Goal: Information Seeking & Learning: Learn about a topic

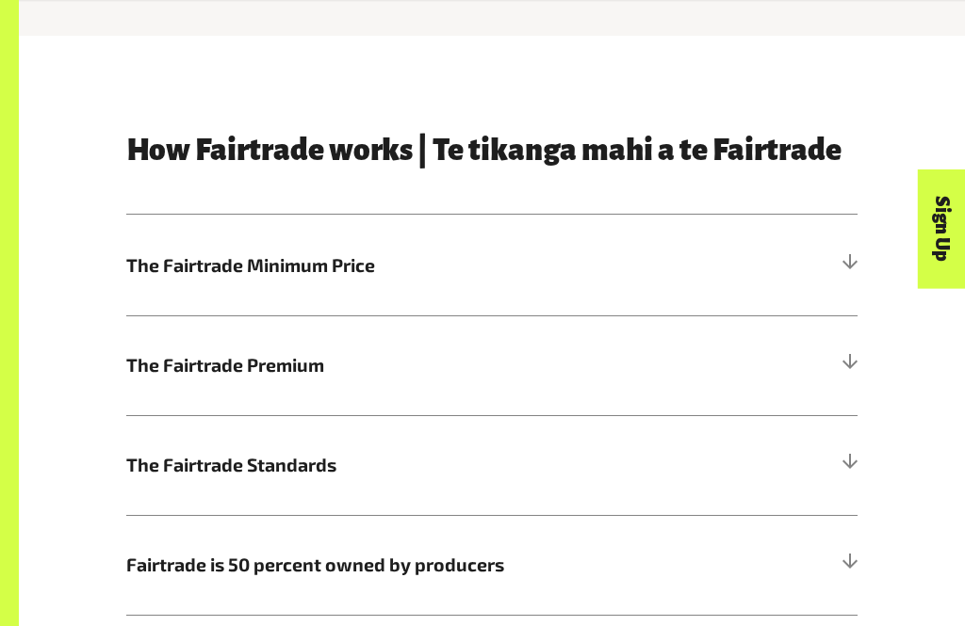
scroll to position [711, 0]
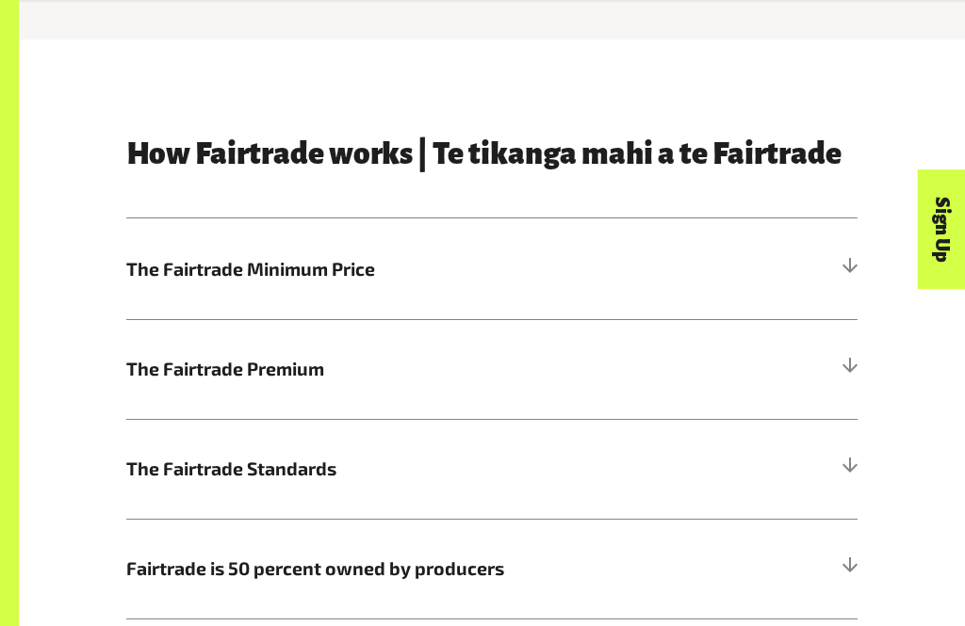
click at [374, 490] on h5 "The Fairtrade Standards" at bounding box center [491, 469] width 731 height 100
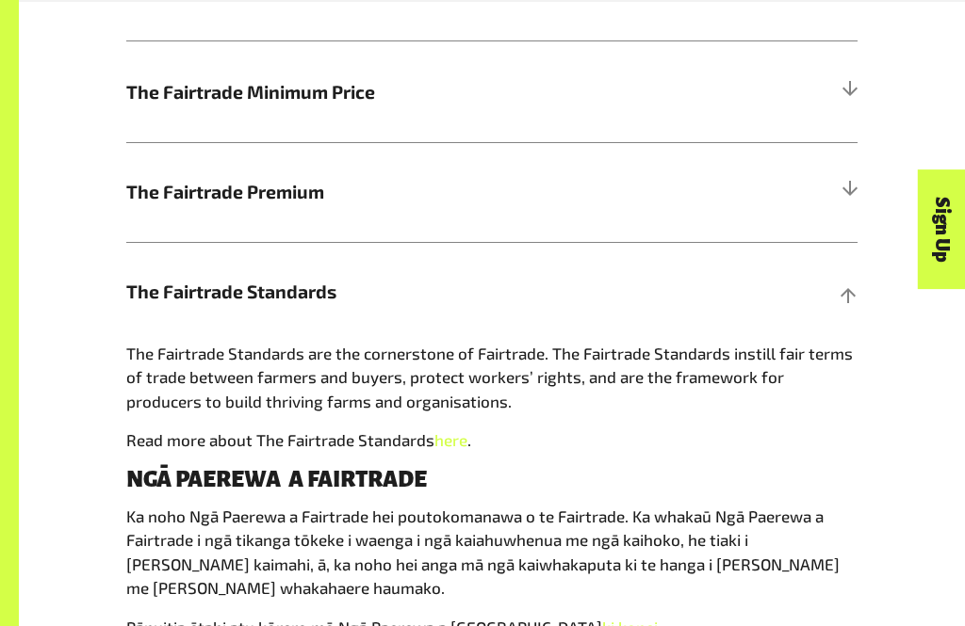
scroll to position [889, 0]
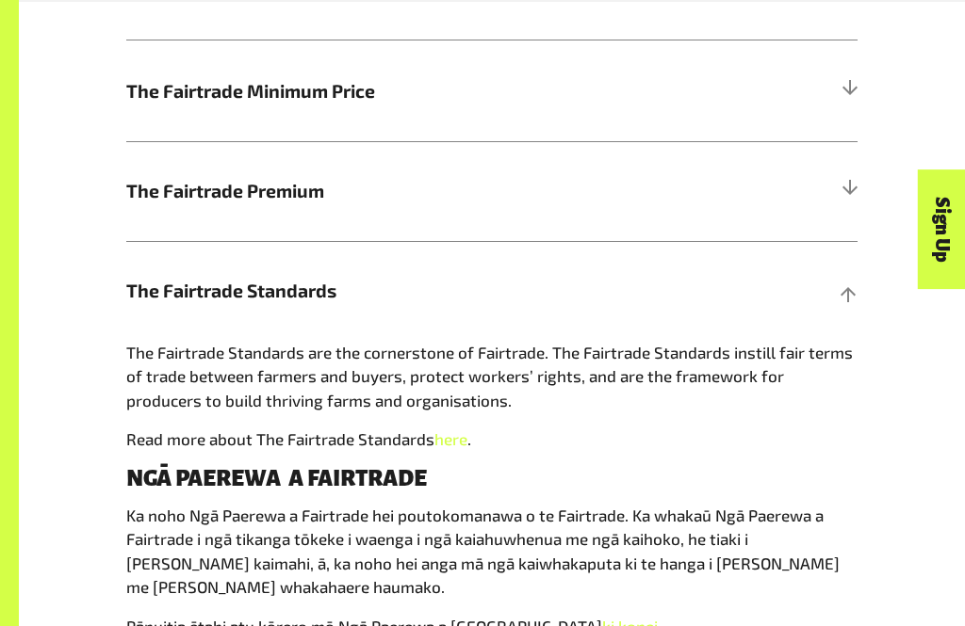
click at [814, 290] on div "Sign Up" at bounding box center [858, 266] width 120 height 48
click at [654, 203] on span "The Fairtrade Premium" at bounding box center [400, 190] width 548 height 27
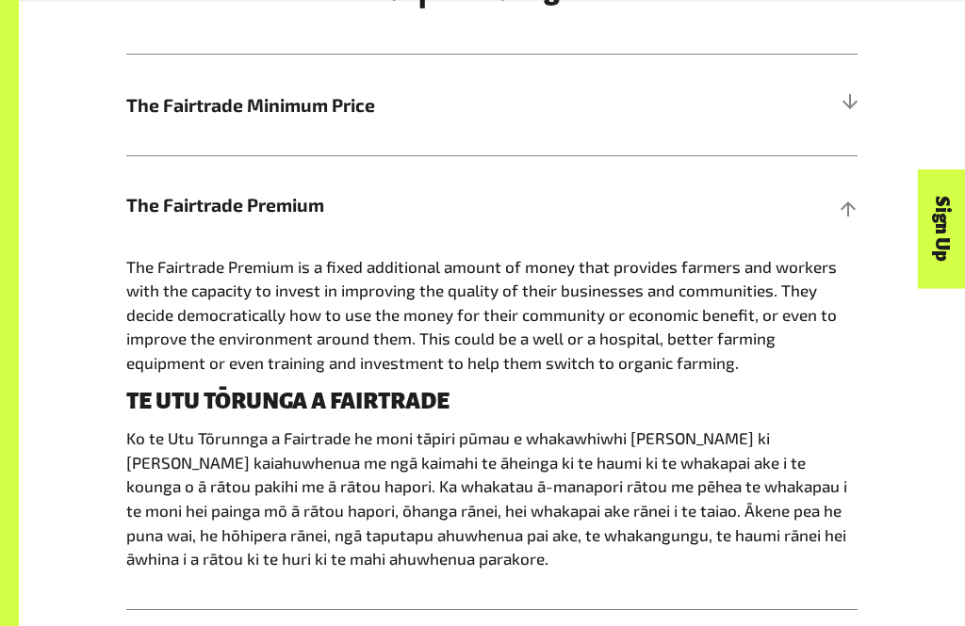
scroll to position [874, 0]
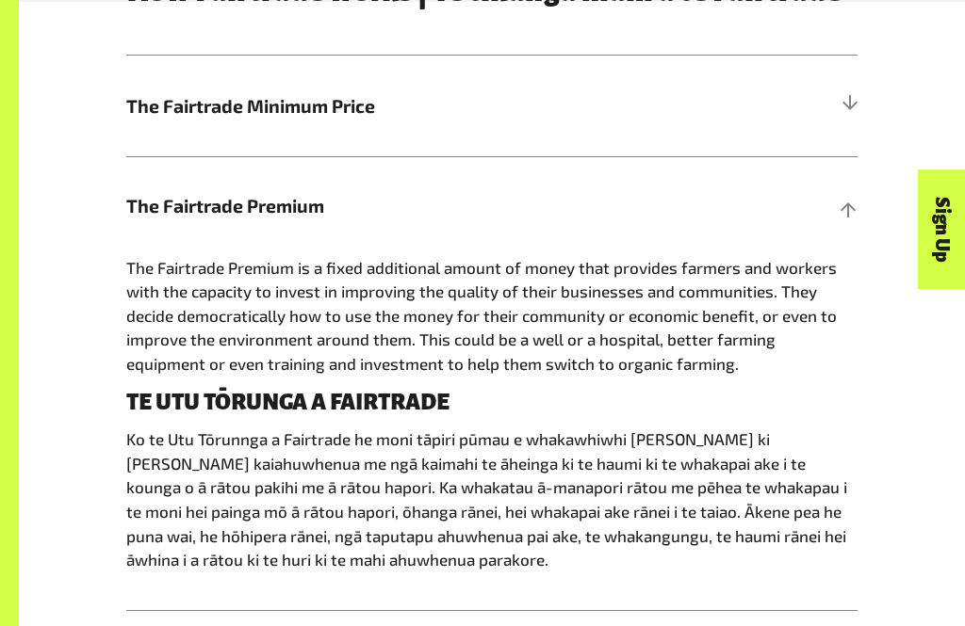
click at [837, 213] on h5 "The Fairtrade Premium" at bounding box center [491, 206] width 731 height 100
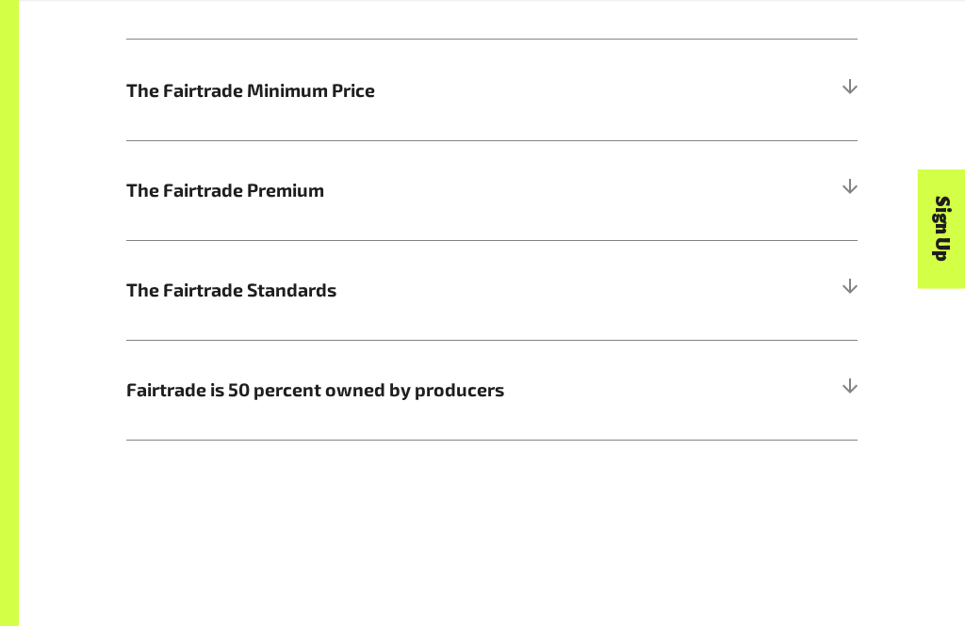
scroll to position [899, 0]
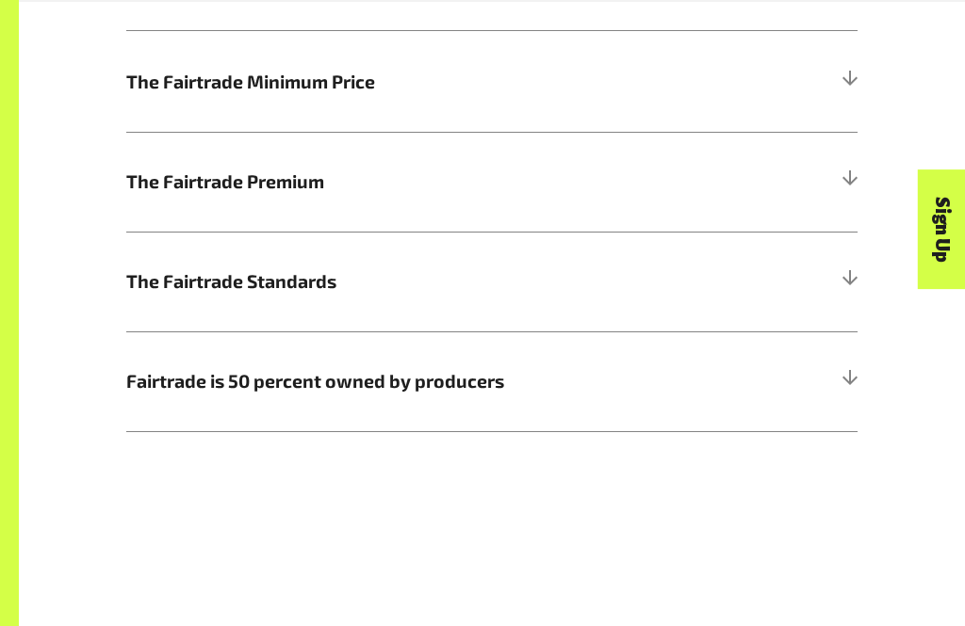
click at [783, 373] on h5 "Fairtrade is 50 percent owned by producers" at bounding box center [491, 382] width 731 height 100
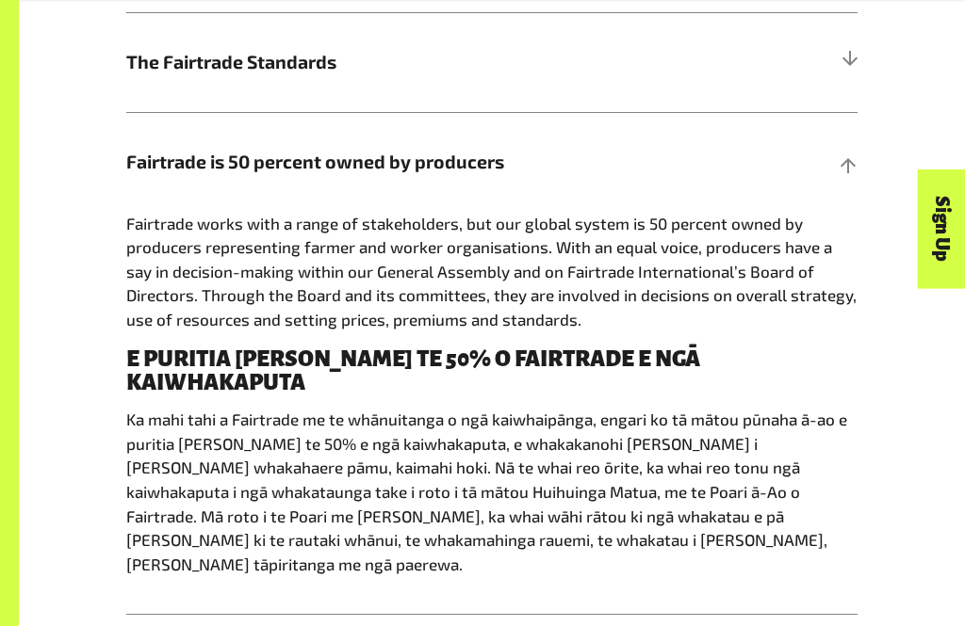
scroll to position [1131, 0]
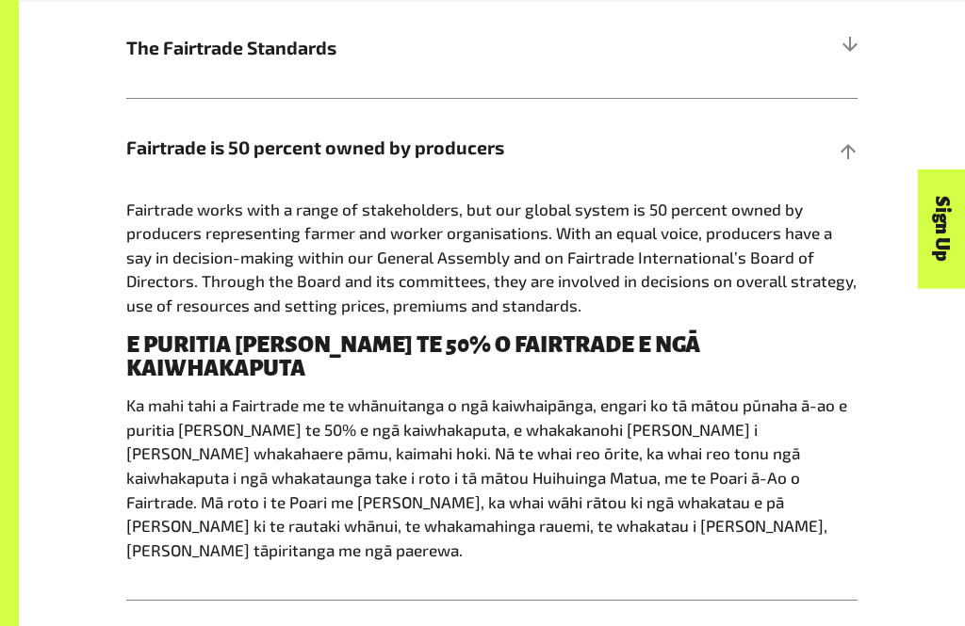
click at [850, 173] on h5 "Fairtrade is 50 percent owned by producers" at bounding box center [491, 149] width 731 height 100
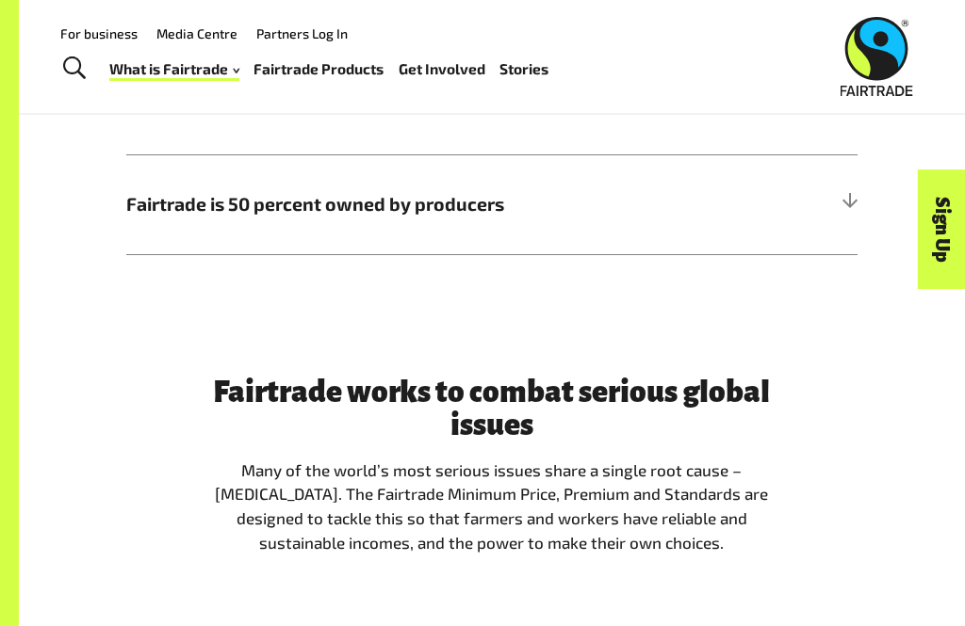
scroll to position [1039, 0]
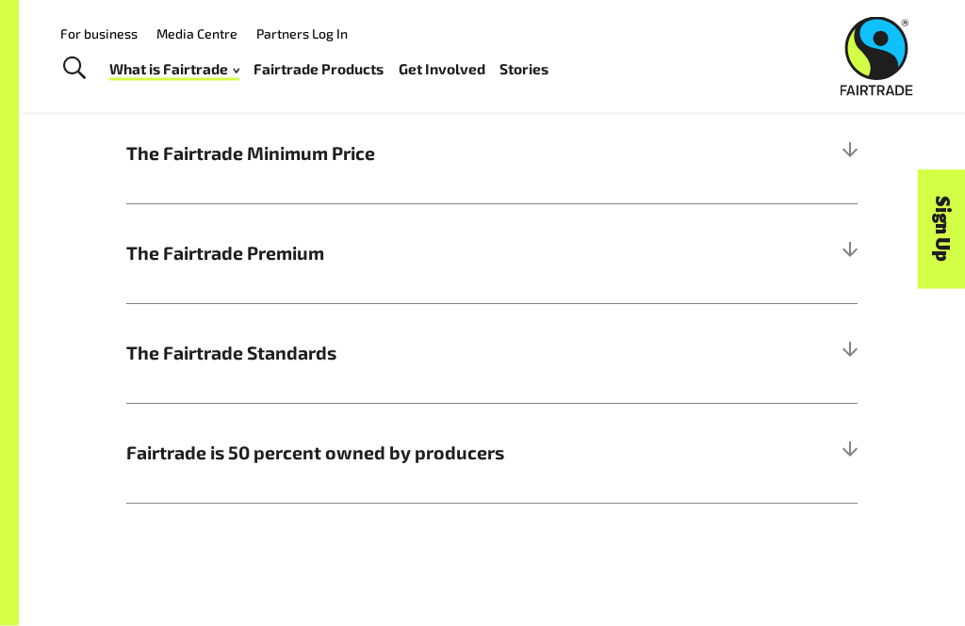
click at [432, 342] on span "The Fairtrade Standards" at bounding box center [400, 353] width 548 height 27
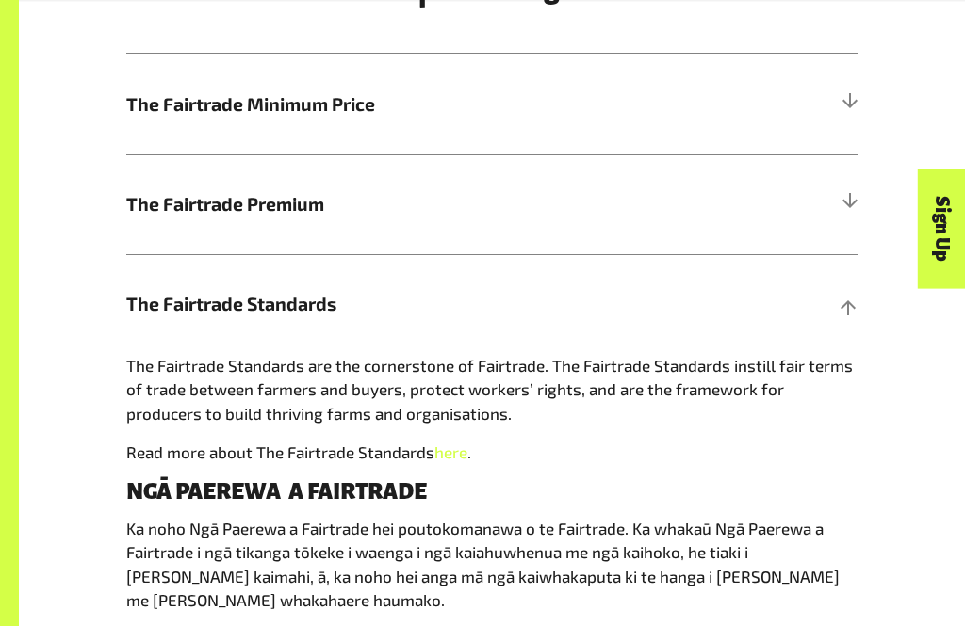
scroll to position [876, 0]
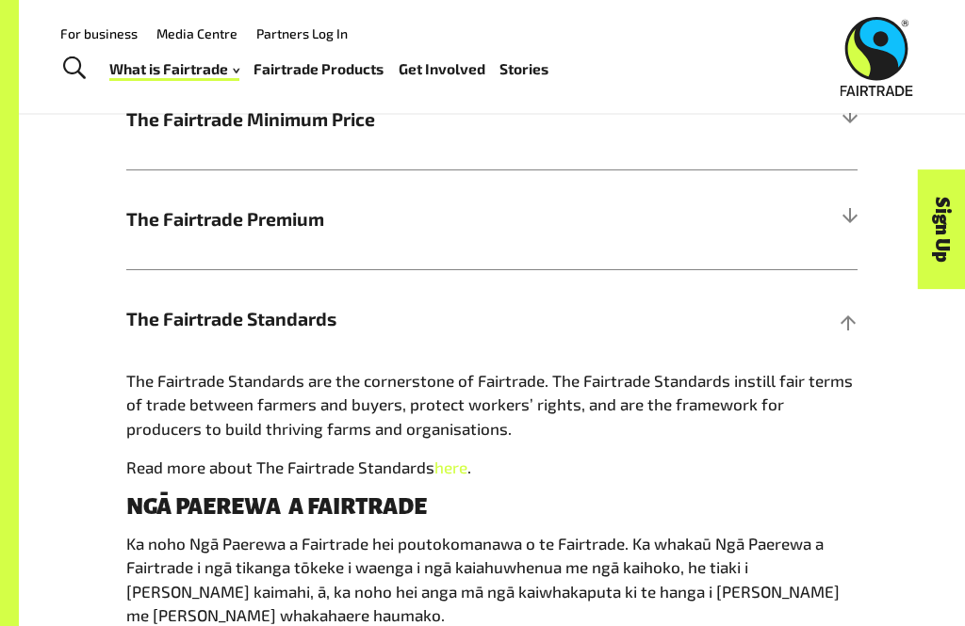
click at [471, 314] on span "The Fairtrade Standards" at bounding box center [400, 318] width 548 height 27
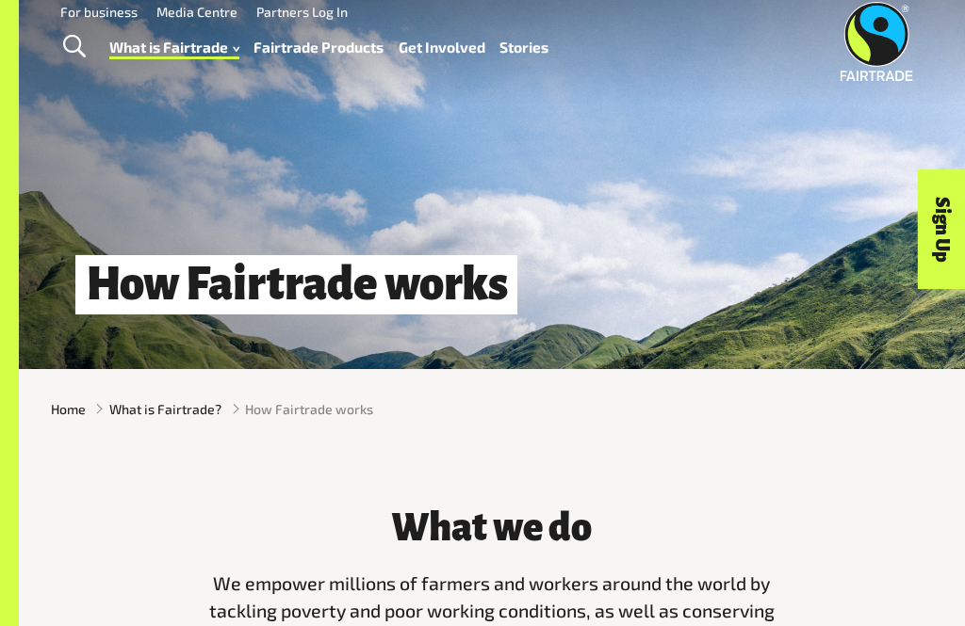
scroll to position [18, 0]
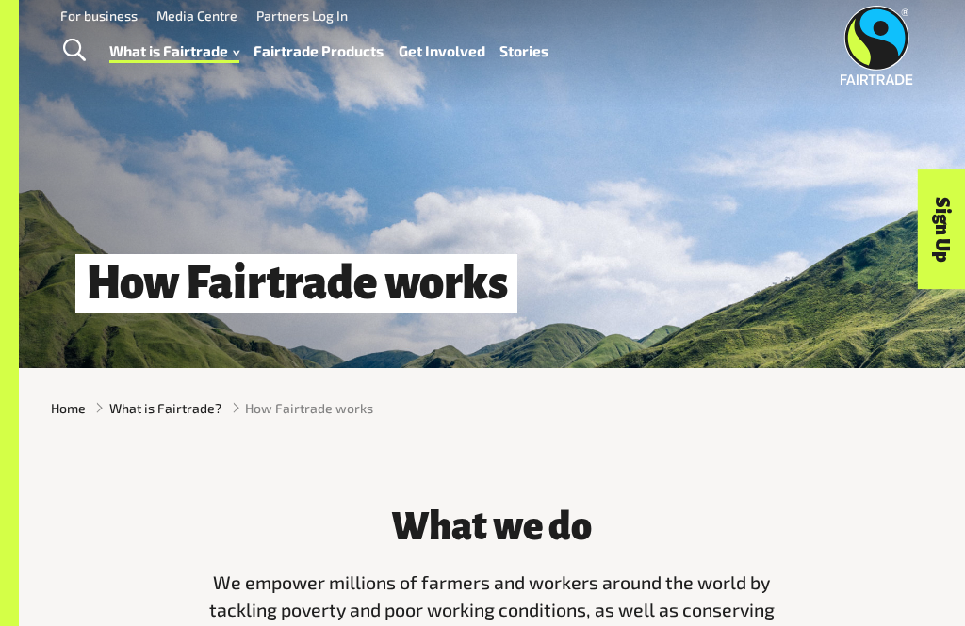
click at [318, 417] on span "How Fairtrade works" at bounding box center [309, 408] width 128 height 20
click at [307, 411] on span "How Fairtrade works" at bounding box center [309, 408] width 128 height 20
click at [317, 424] on div "Home What is Fairtrade? How Fairtrade works" at bounding box center [492, 408] width 946 height 50
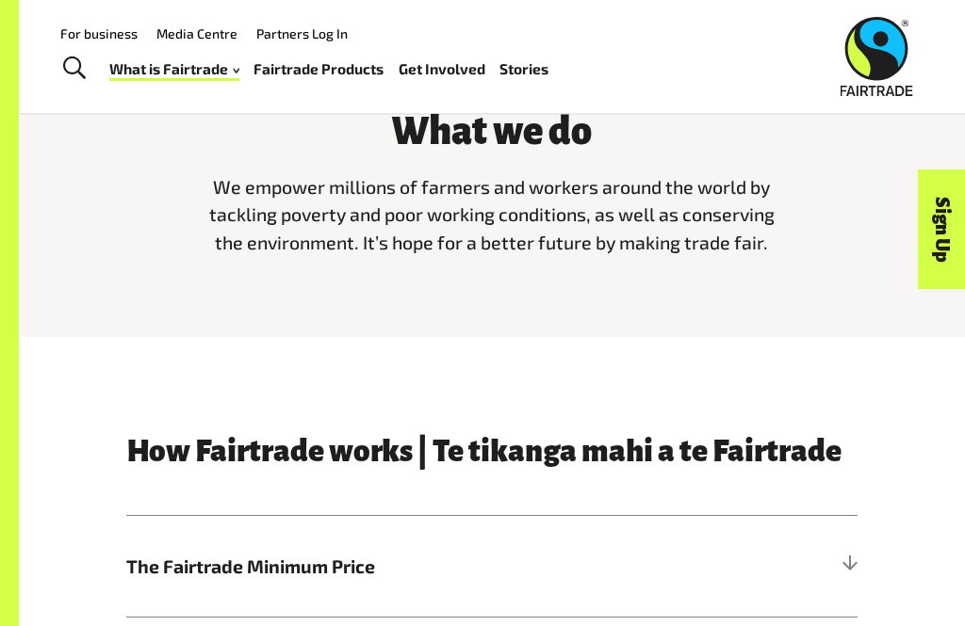
scroll to position [0, 0]
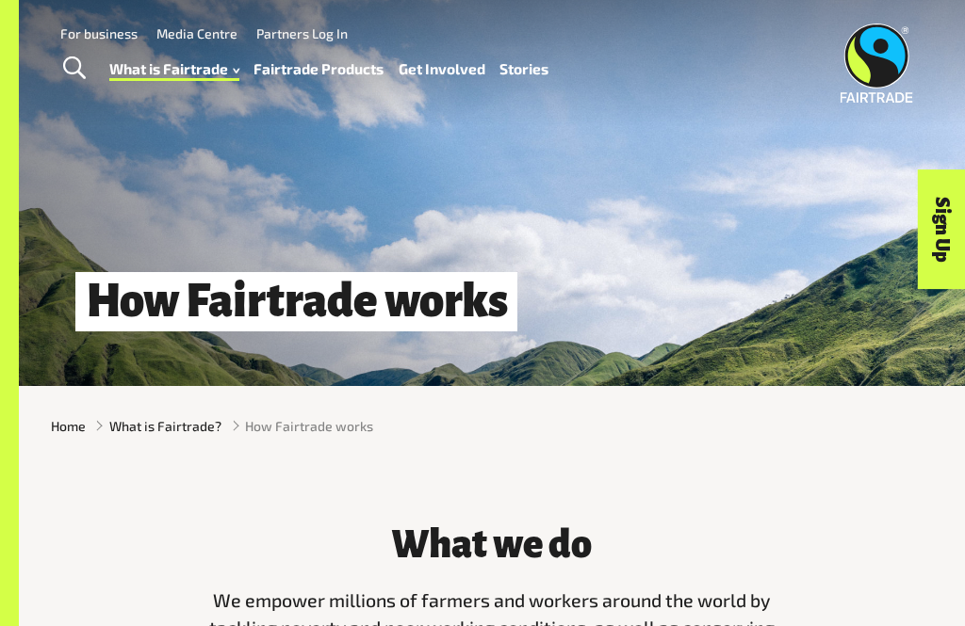
click at [289, 34] on link "Partners Log In" at bounding box center [301, 33] width 91 height 16
click at [317, 421] on span "How Fairtrade works" at bounding box center [309, 426] width 128 height 20
click at [298, 429] on span "How Fairtrade works" at bounding box center [309, 426] width 128 height 20
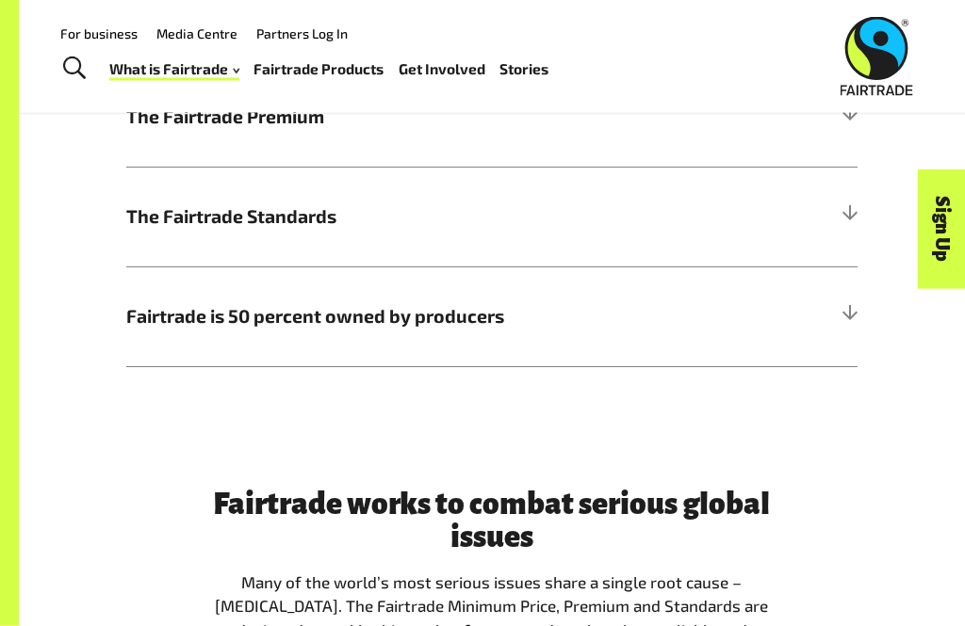
scroll to position [962, 0]
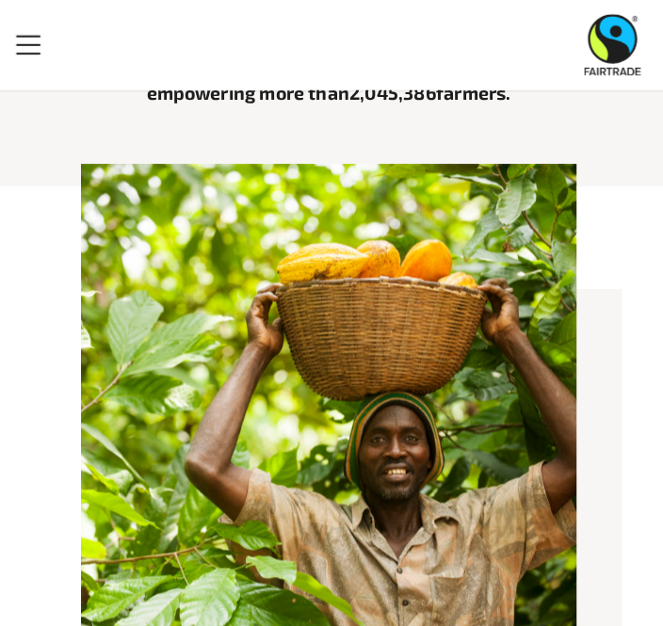
scroll to position [356, 0]
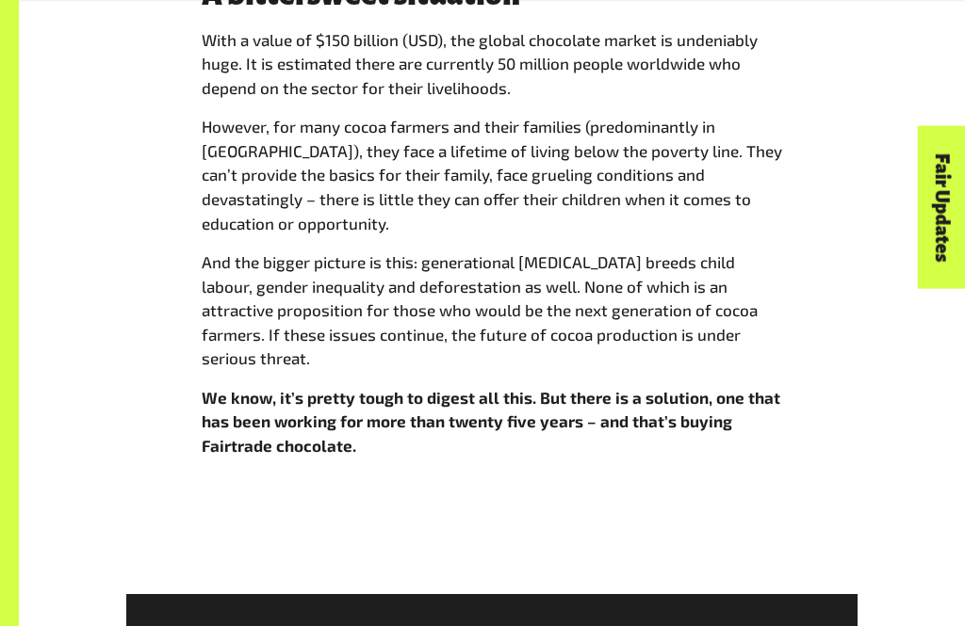
scroll to position [1418, 0]
